Goal: Use online tool/utility: Utilize a website feature to perform a specific function

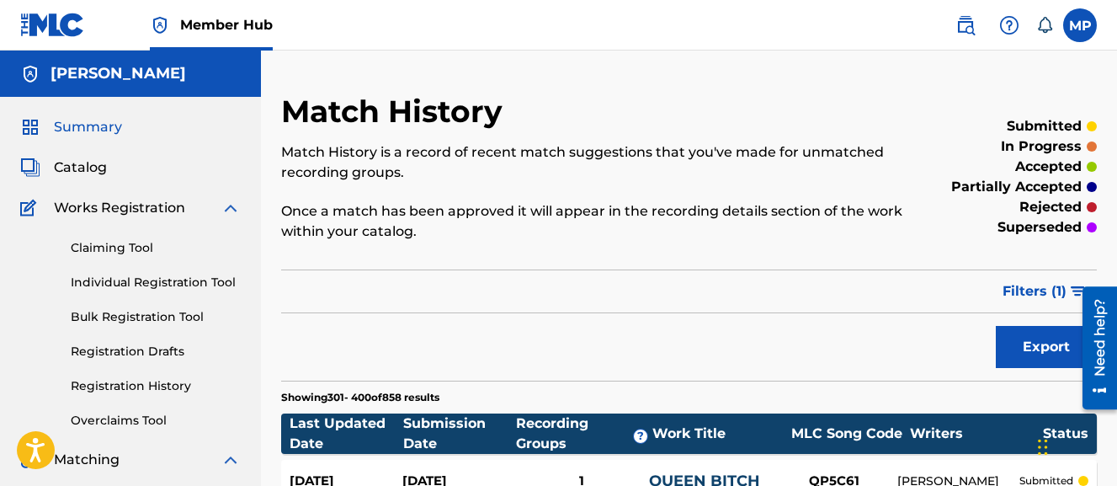
click at [72, 120] on span "Summary" at bounding box center [88, 127] width 68 height 20
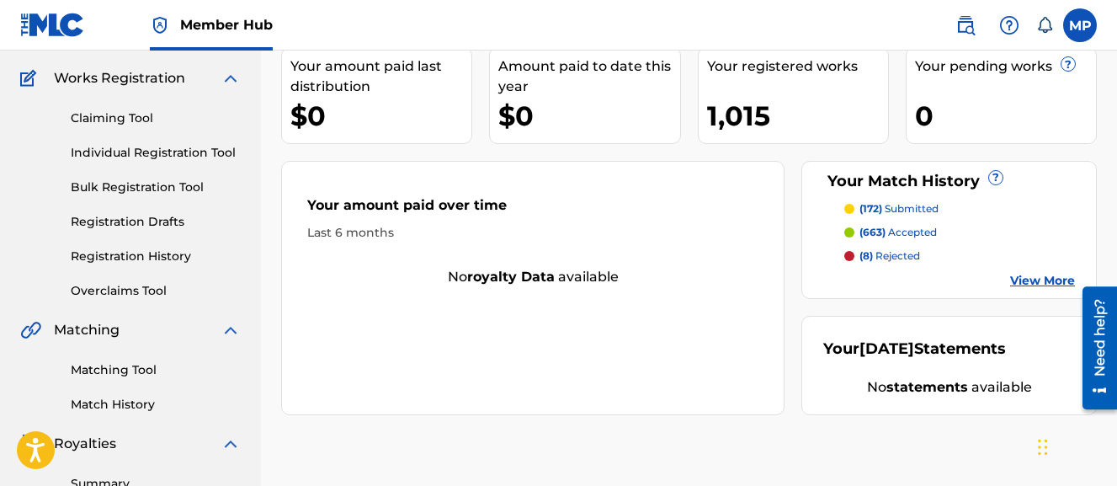
scroll to position [131, 0]
click at [1020, 279] on link "View More" at bounding box center [1042, 280] width 65 height 18
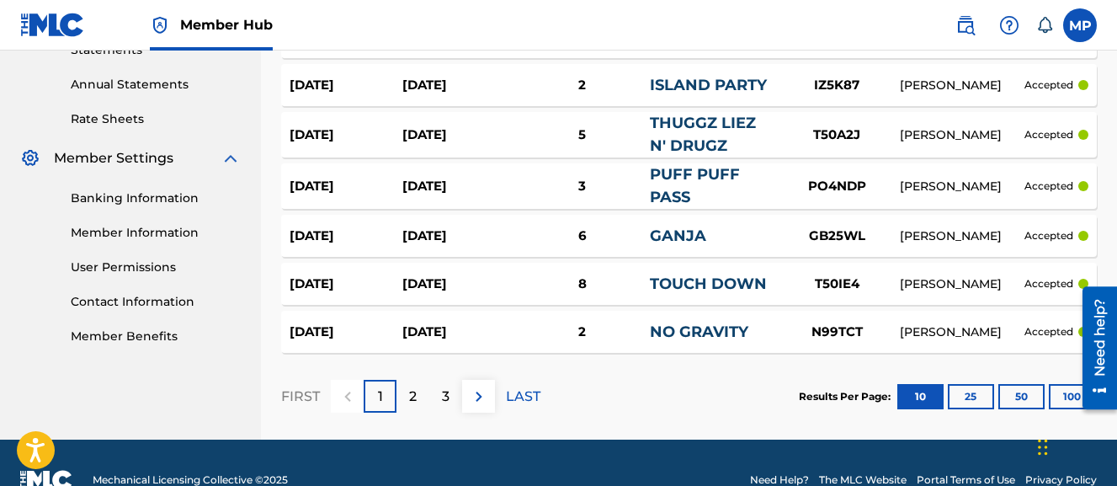
scroll to position [632, 0]
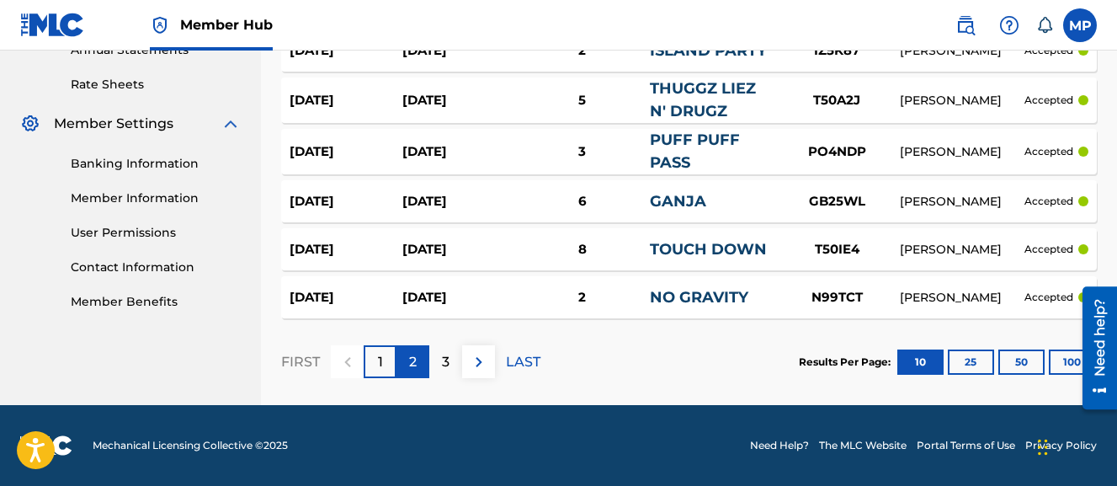
click at [411, 360] on p "2" at bounding box center [413, 362] width 8 height 20
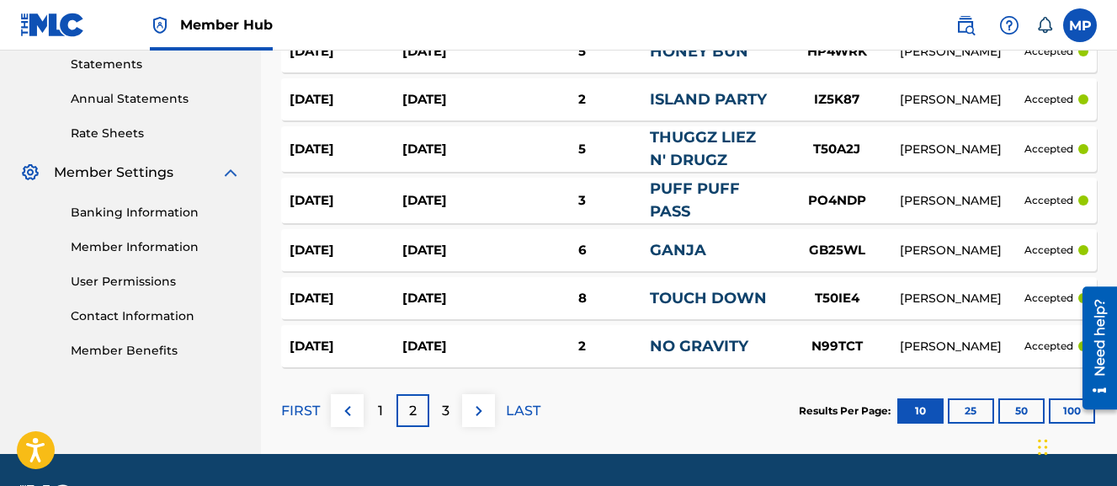
scroll to position [586, 0]
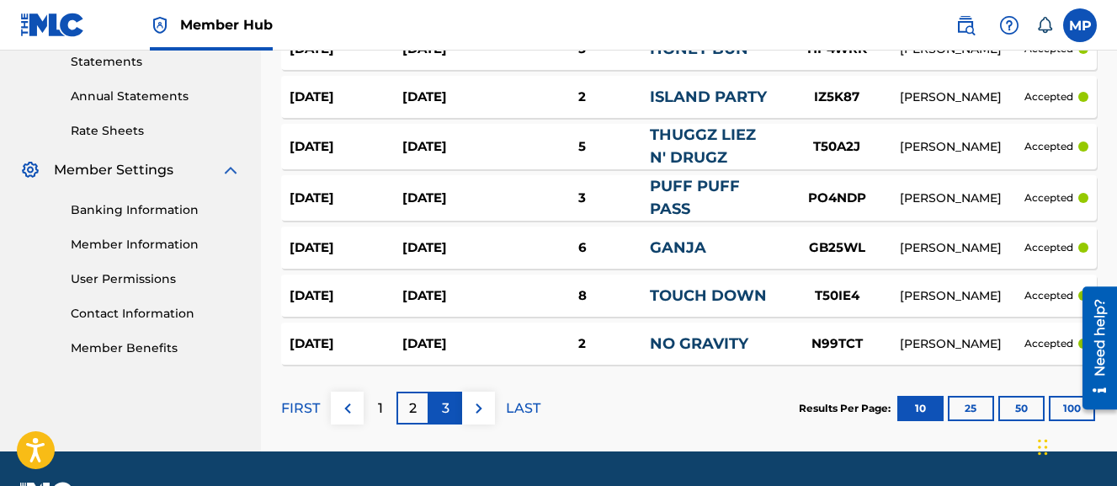
click at [440, 416] on div "3" at bounding box center [445, 408] width 33 height 33
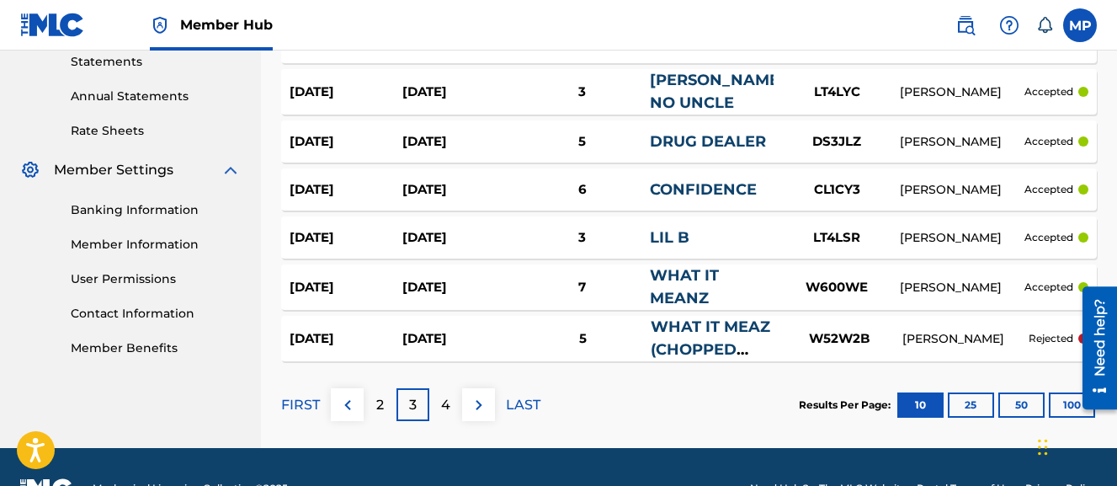
scroll to position [629, 0]
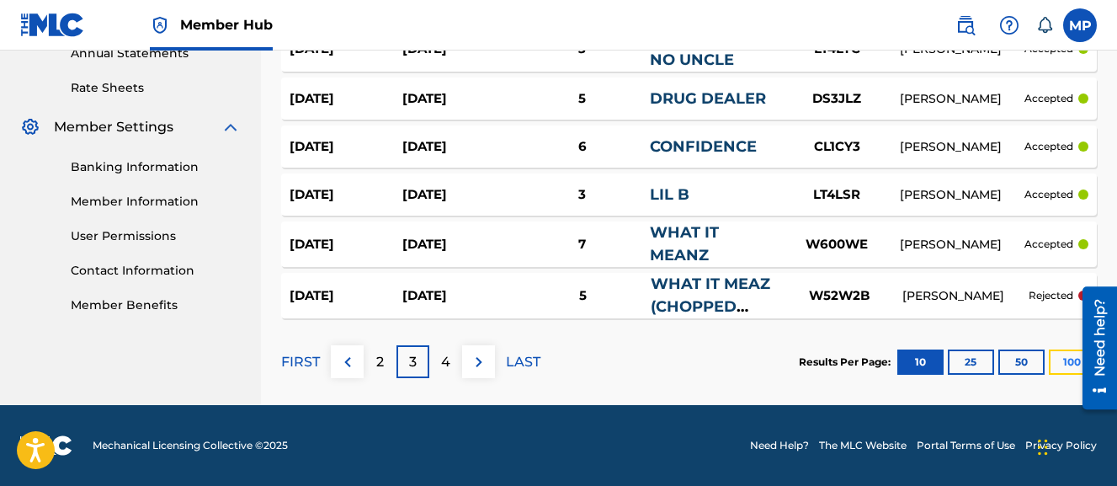
click at [1065, 358] on button "100" at bounding box center [1072, 361] width 46 height 25
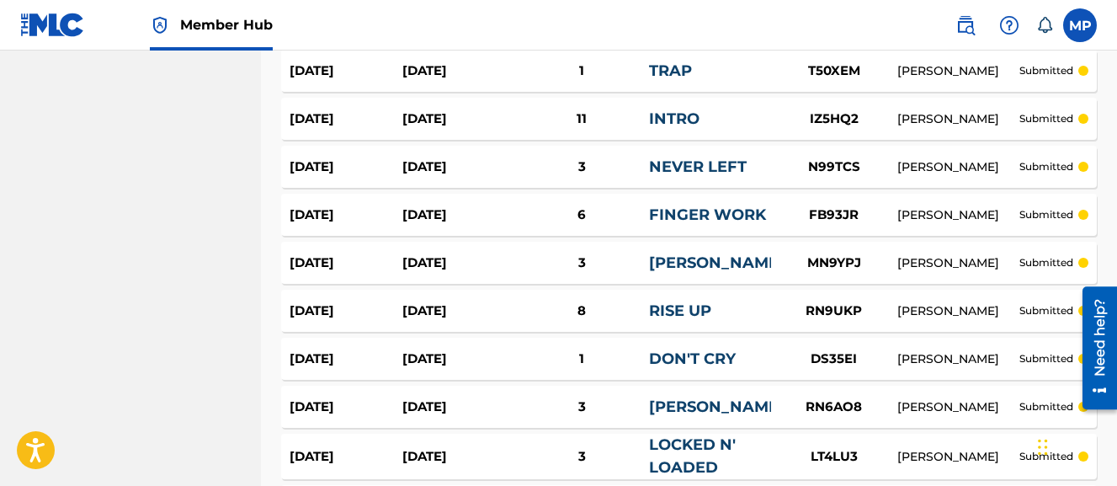
scroll to position [5083, 0]
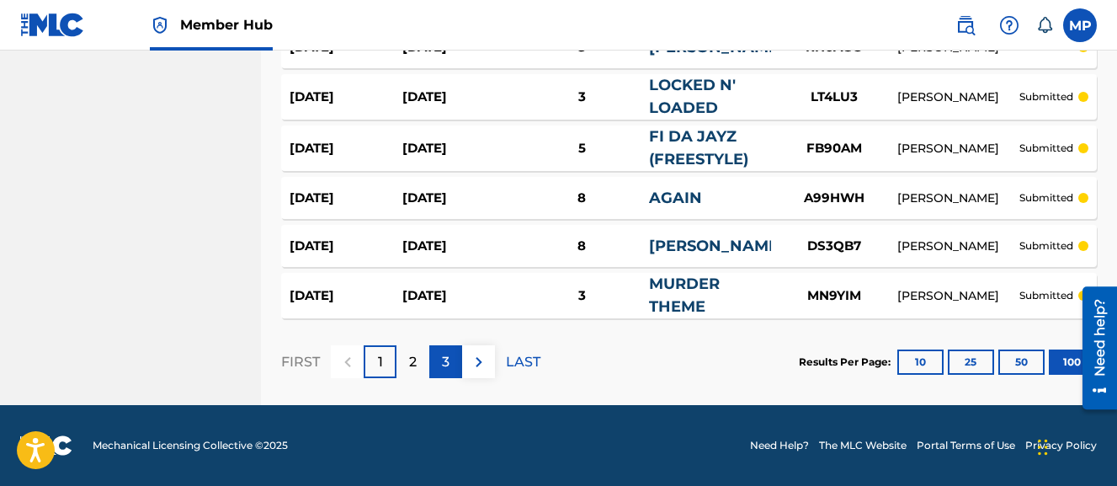
click at [453, 362] on div "3" at bounding box center [445, 361] width 33 height 33
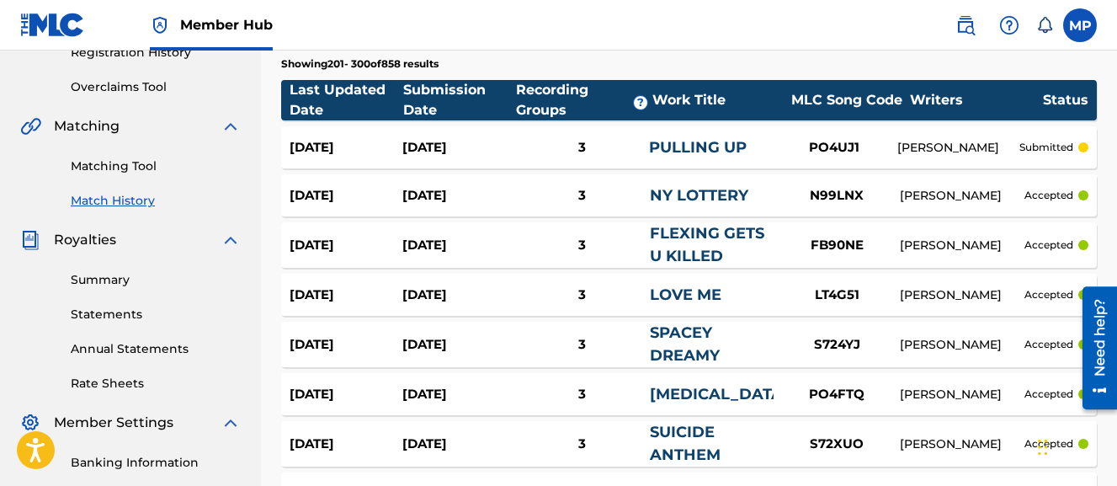
scroll to position [5096, 0]
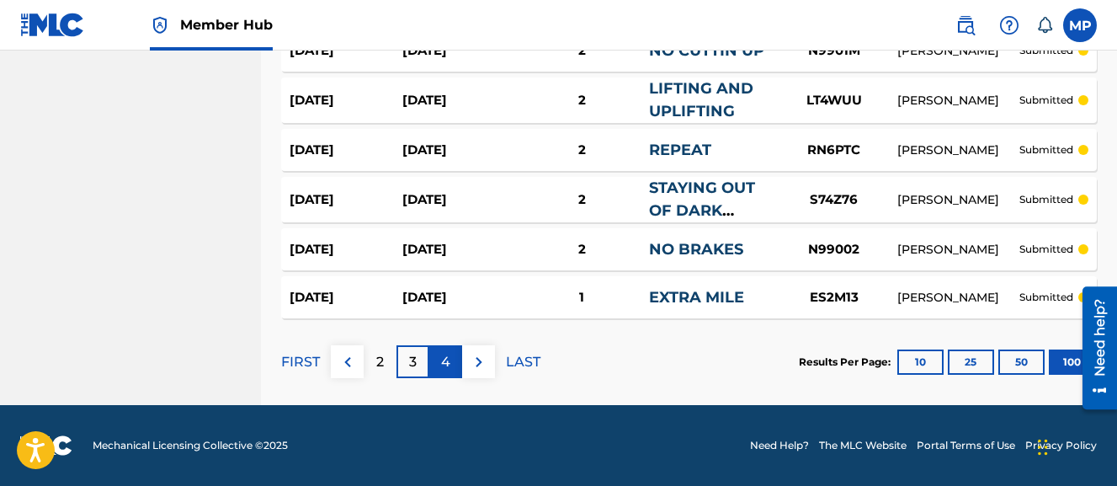
click at [451, 357] on div "4" at bounding box center [445, 361] width 33 height 33
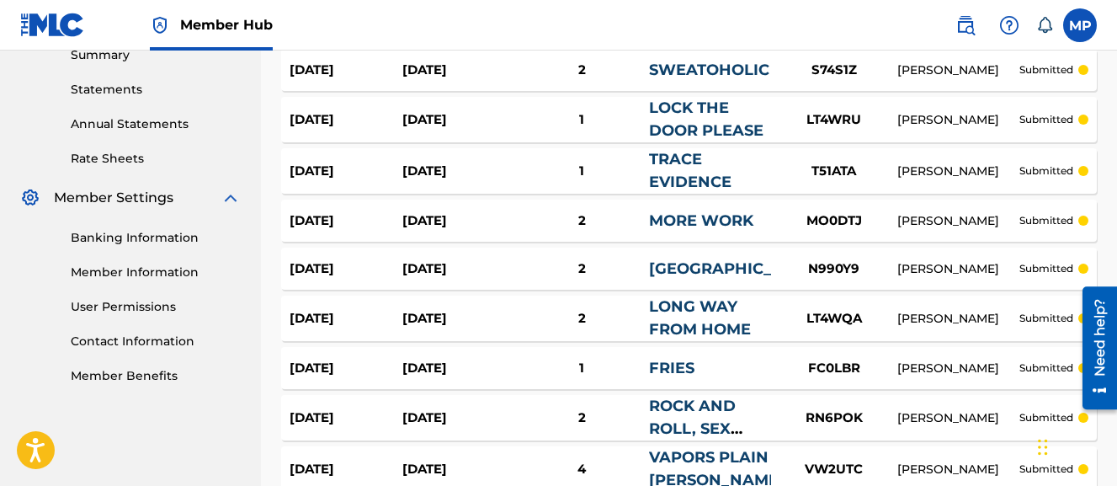
scroll to position [5073, 0]
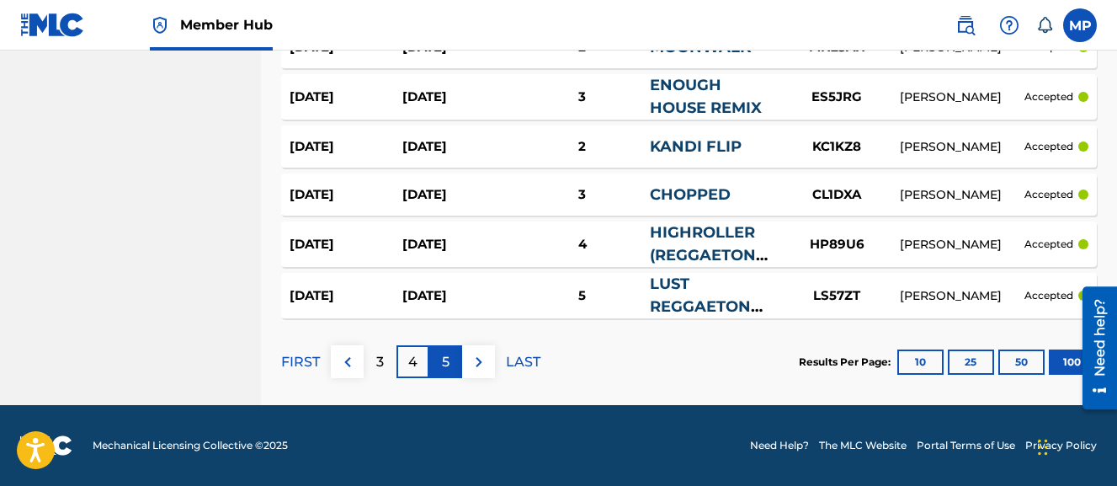
click at [452, 357] on div "5" at bounding box center [445, 361] width 33 height 33
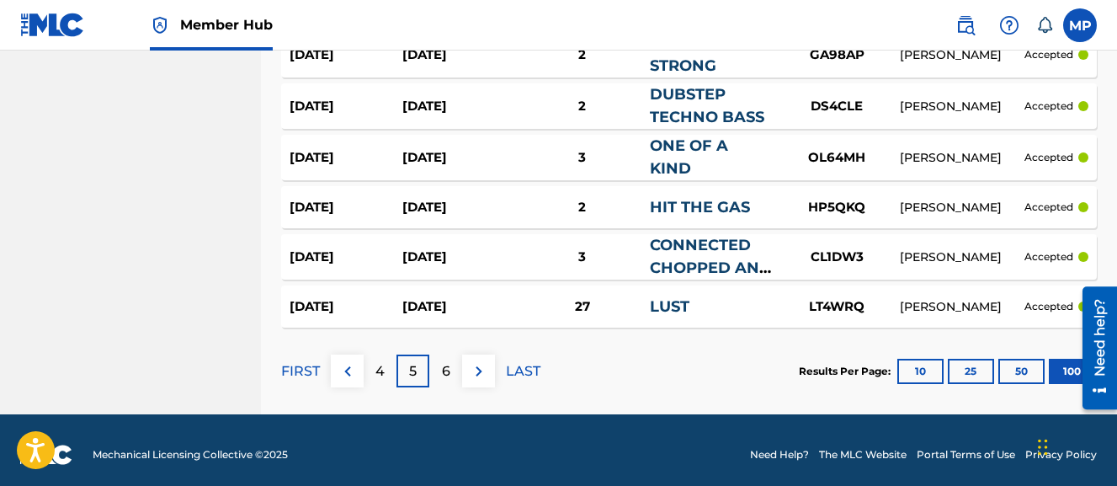
scroll to position [5127, 0]
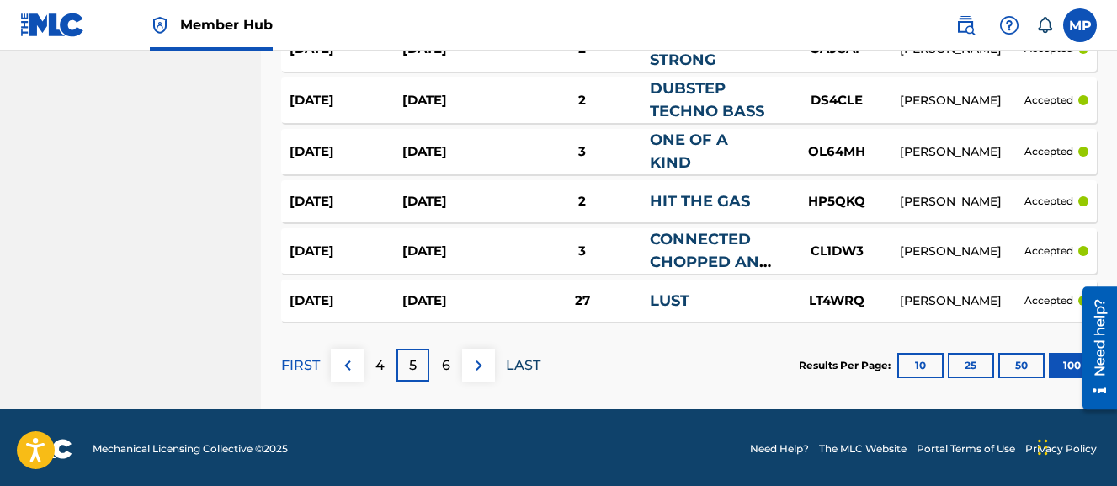
click at [528, 357] on p "LAST" at bounding box center [523, 365] width 35 height 20
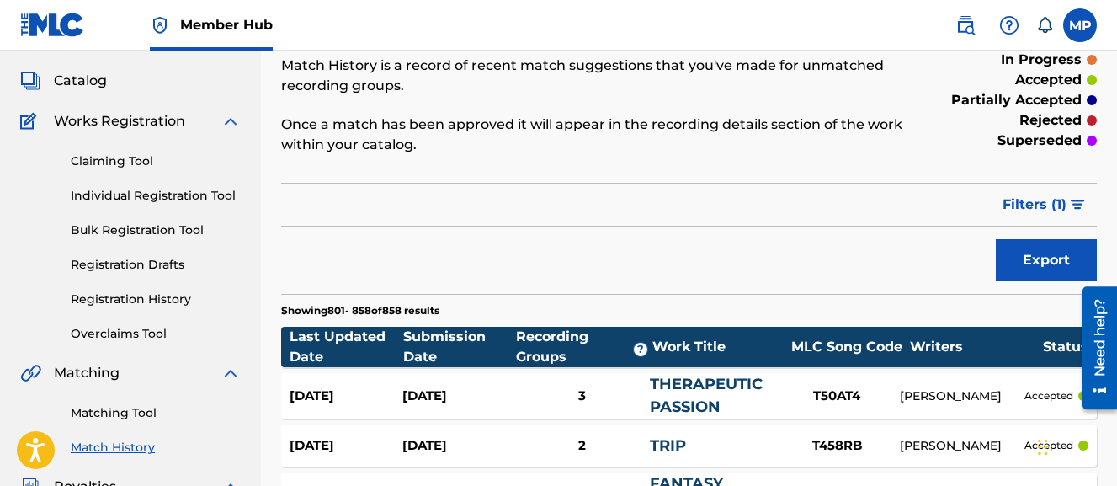
scroll to position [0, 0]
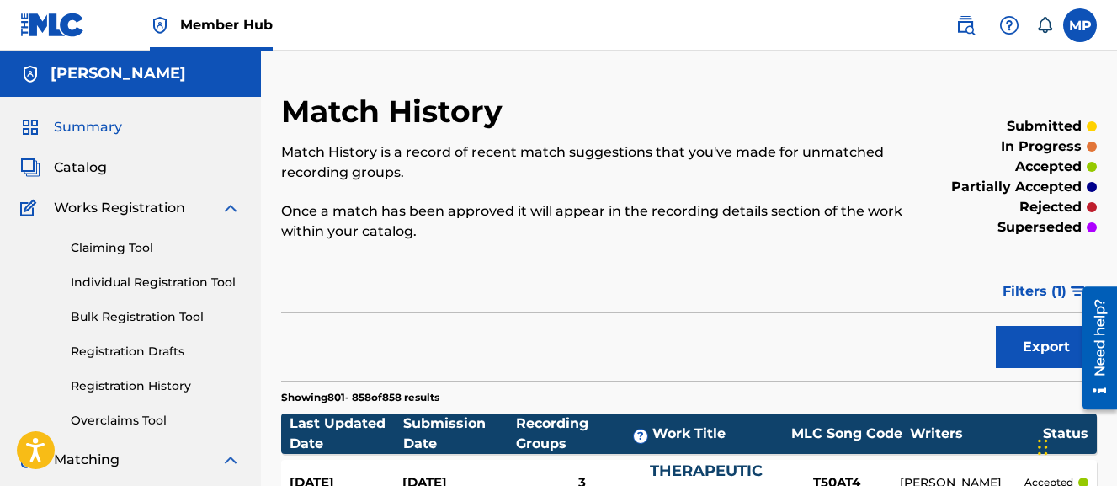
click at [102, 128] on span "Summary" at bounding box center [88, 127] width 68 height 20
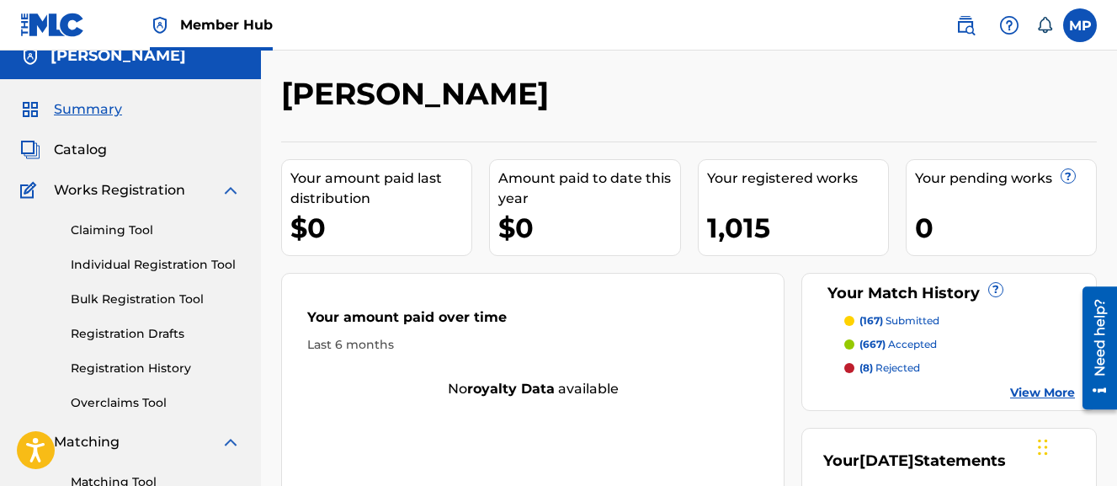
scroll to position [17, 0]
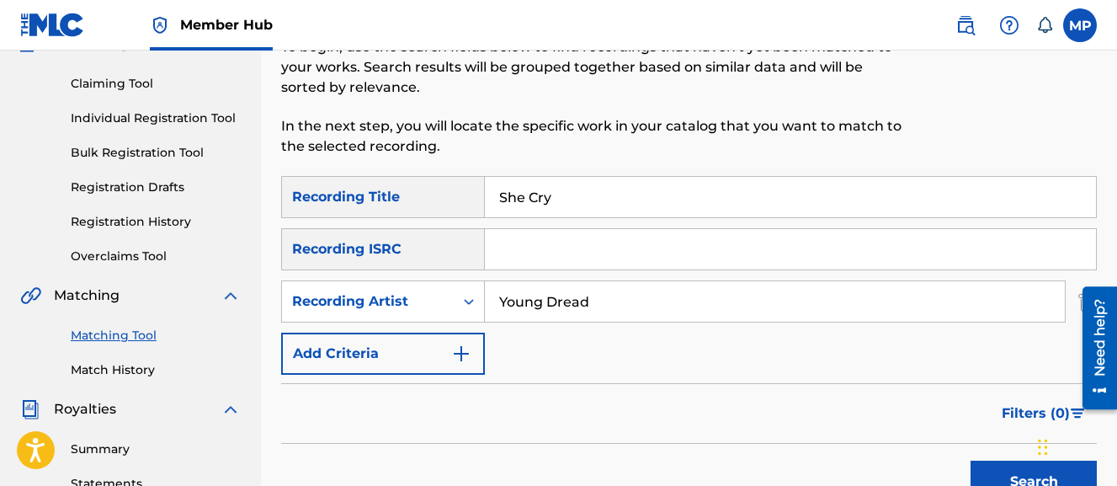
scroll to position [166, 0]
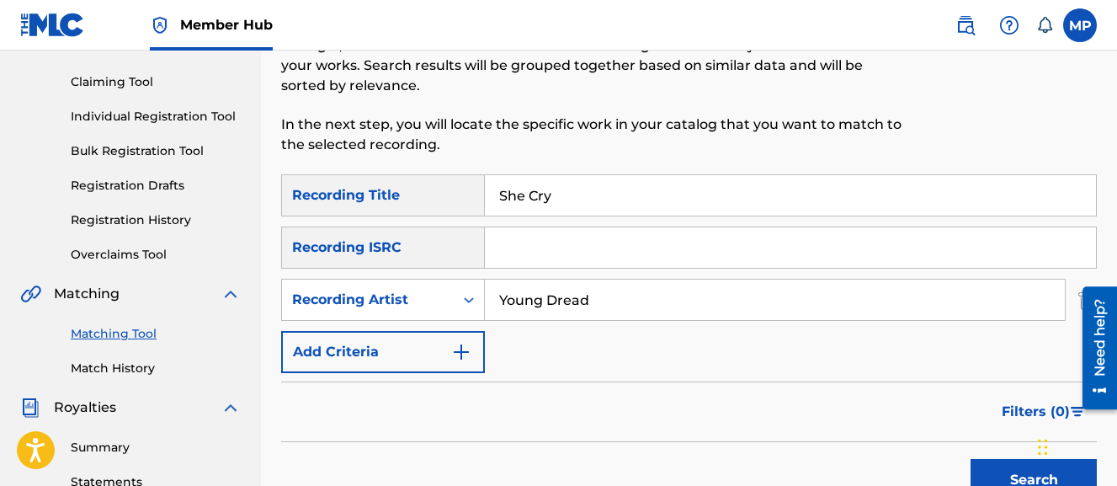
click at [583, 200] on input "She Cry" at bounding box center [790, 195] width 611 height 40
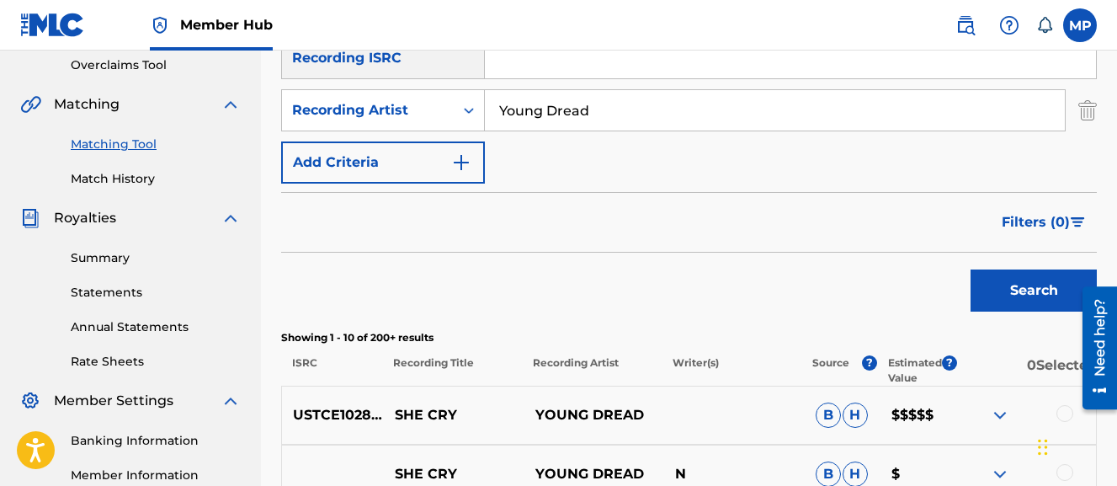
scroll to position [354, 0]
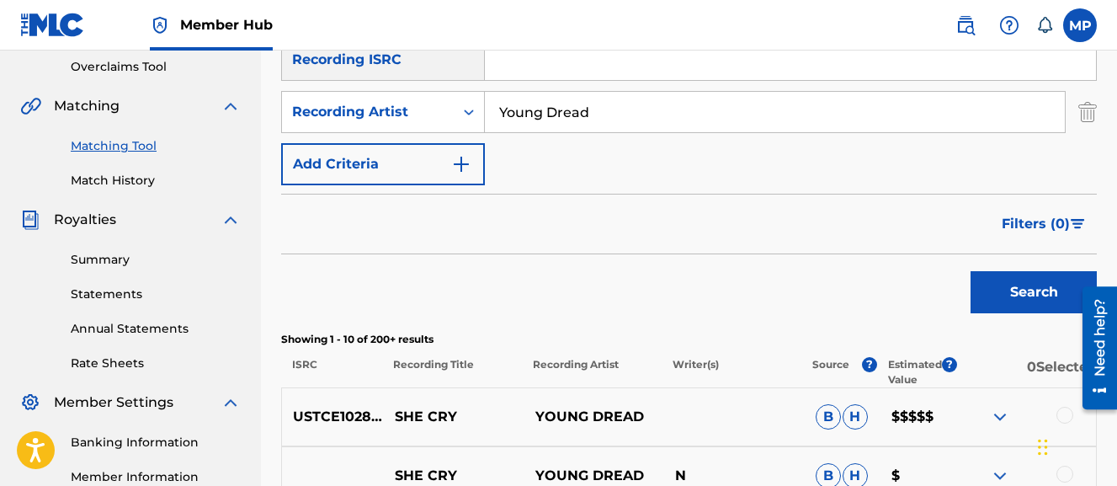
click at [663, 117] on input "Young Dread" at bounding box center [775, 112] width 580 height 40
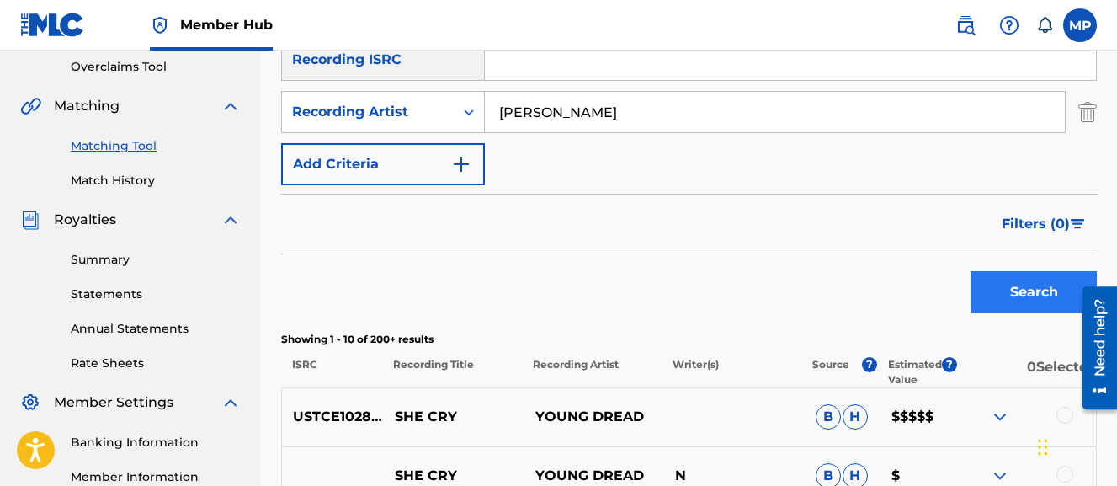
type input "[PERSON_NAME]"
click at [1029, 300] on button "Search" at bounding box center [1034, 292] width 126 height 42
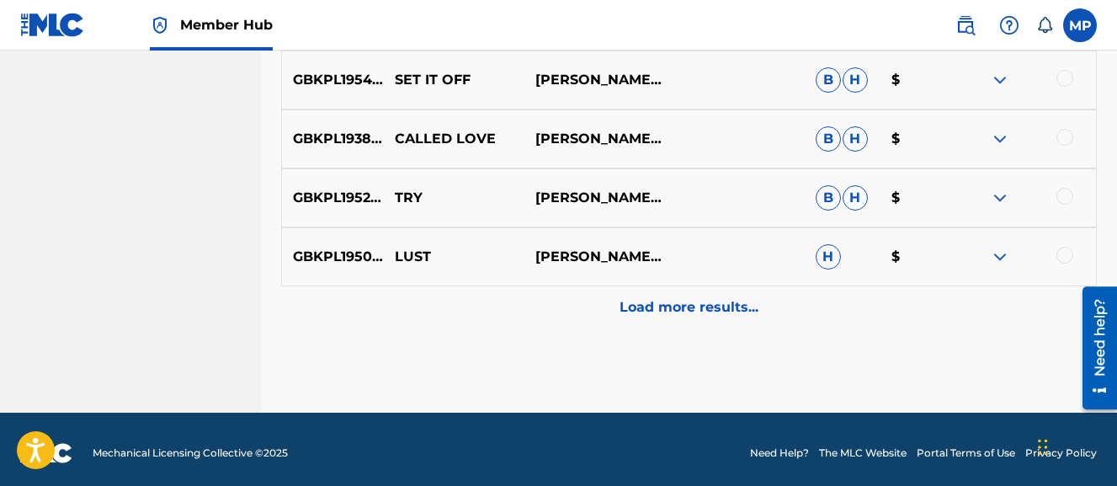
scroll to position [1052, 0]
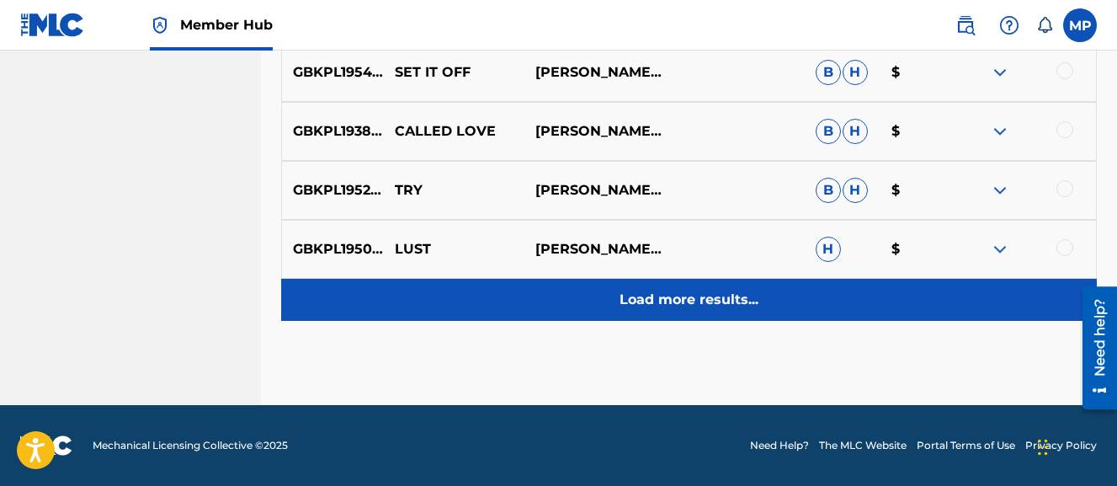
click at [720, 300] on p "Load more results..." at bounding box center [689, 300] width 139 height 20
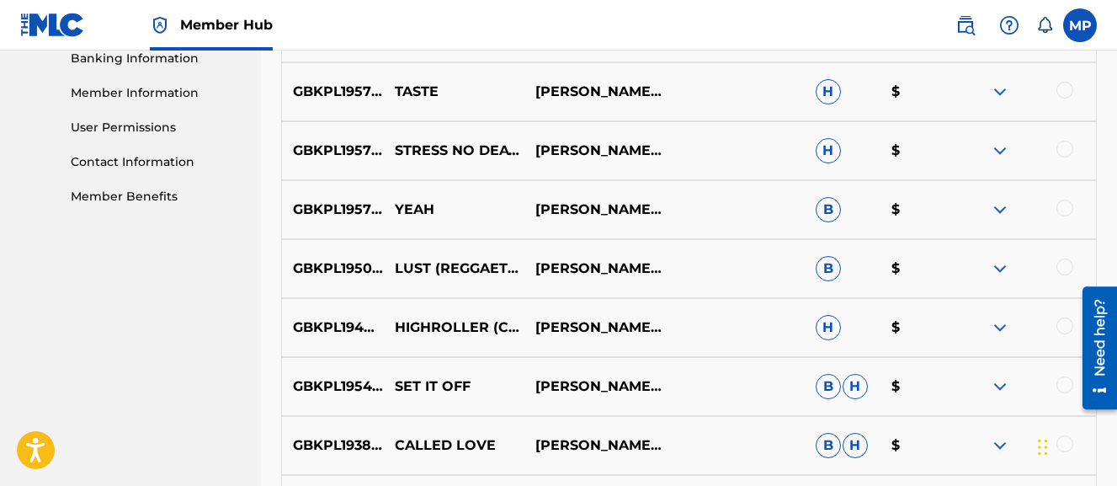
scroll to position [1641, 0]
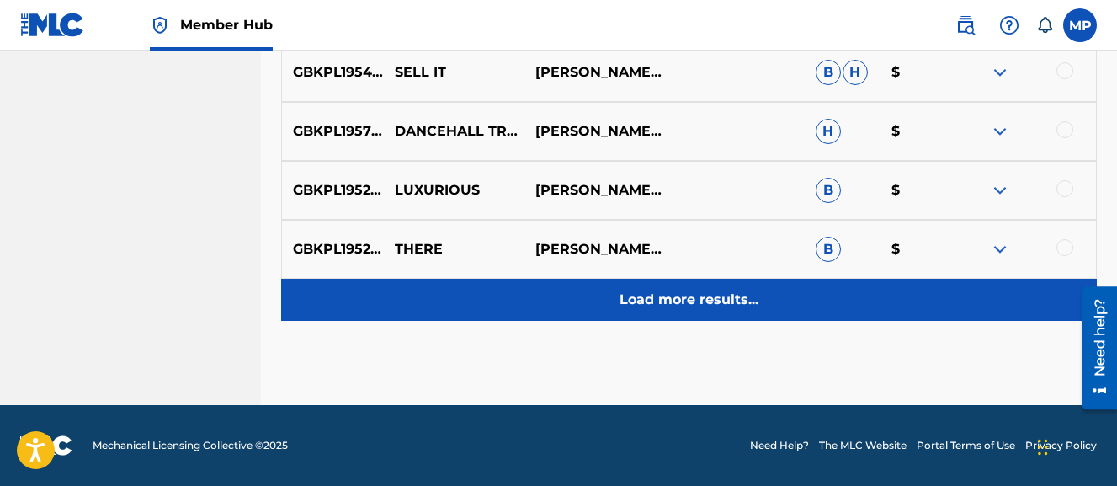
click at [712, 304] on p "Load more results..." at bounding box center [689, 300] width 139 height 20
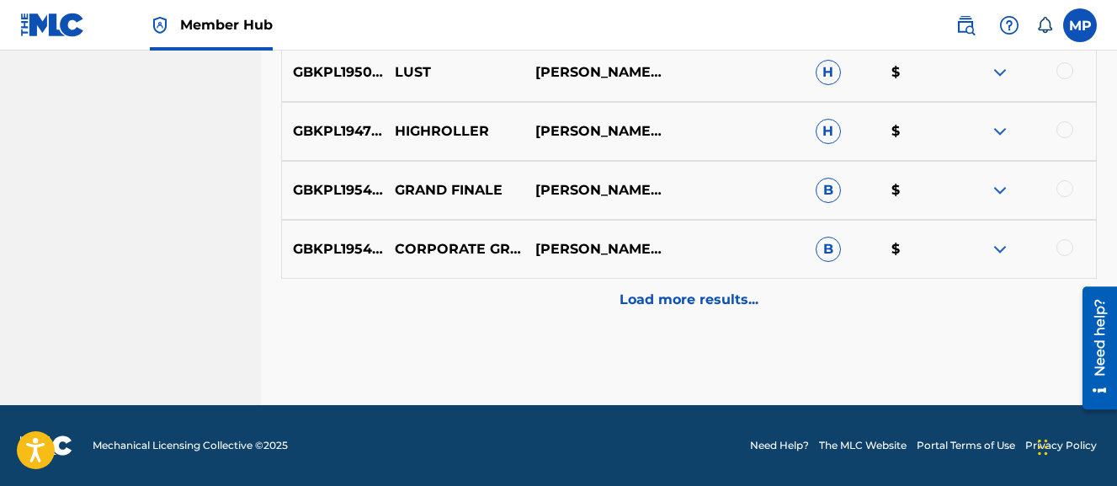
click at [712, 304] on p "Load more results..." at bounding box center [689, 300] width 139 height 20
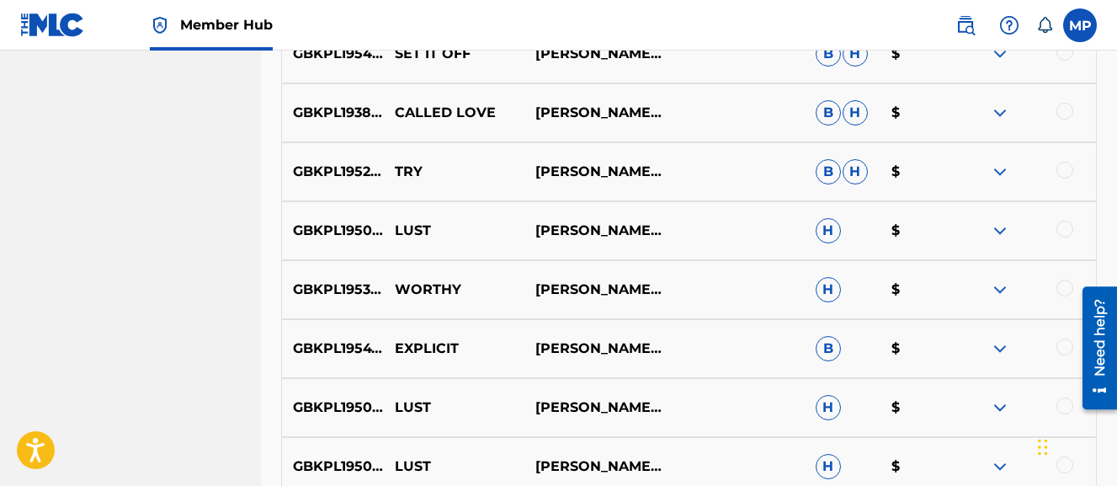
scroll to position [0, 0]
